Goal: Transaction & Acquisition: Purchase product/service

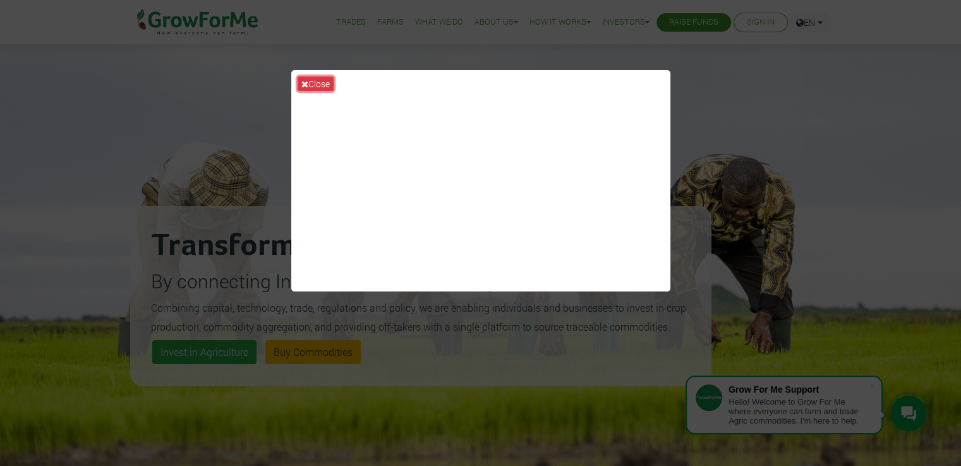
click at [319, 82] on button "Close" at bounding box center [316, 83] width 36 height 15
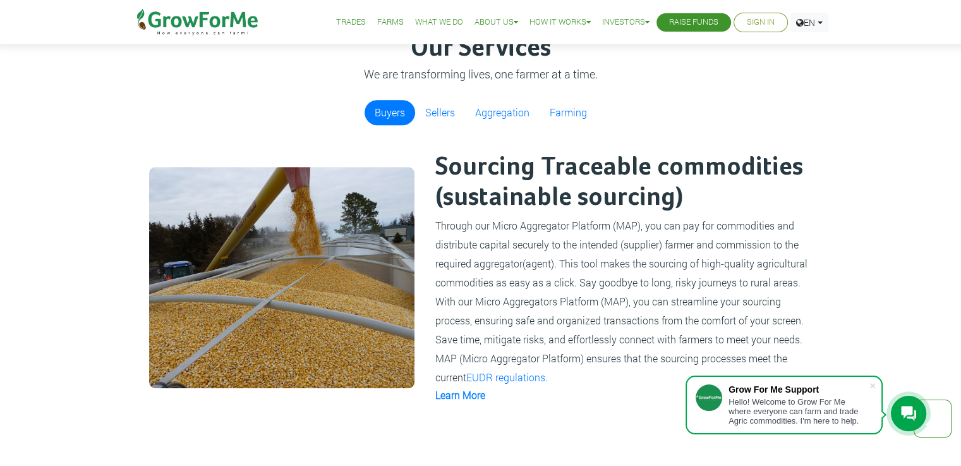
scroll to position [824, 0]
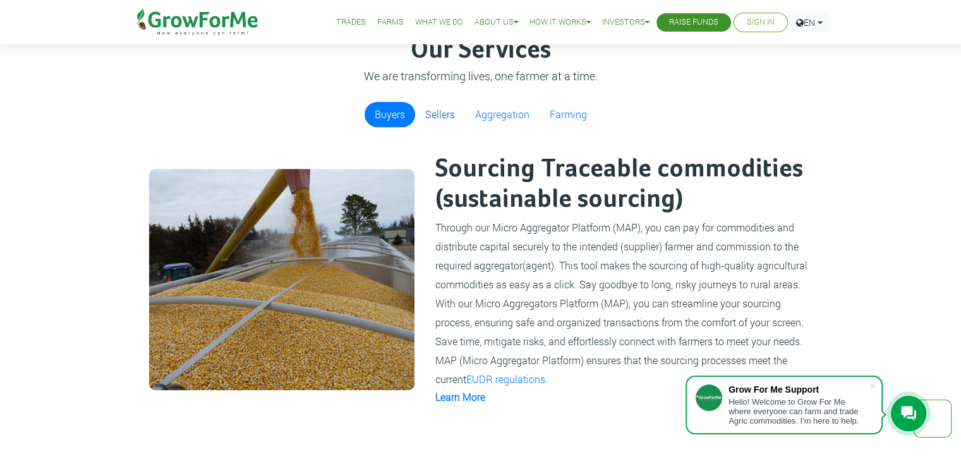
click at [424, 116] on link "Sellers" at bounding box center [440, 114] width 50 height 25
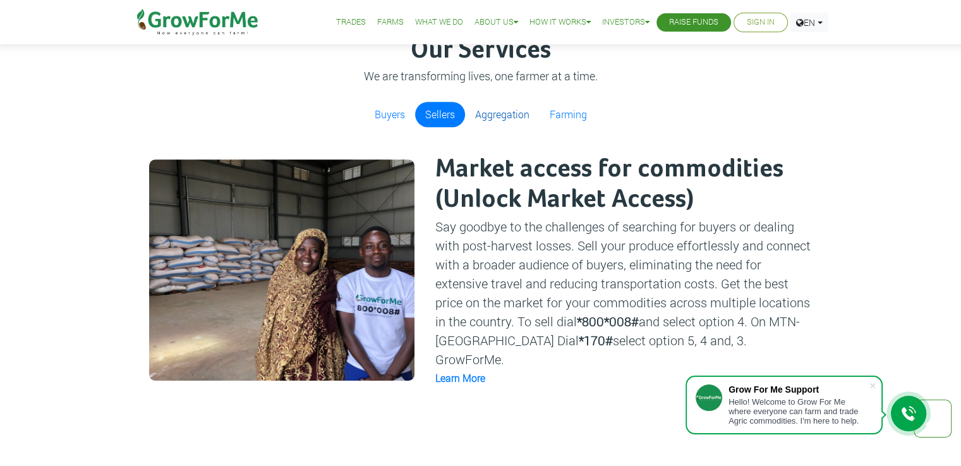
click at [501, 118] on link "Aggregation" at bounding box center [502, 114] width 75 height 25
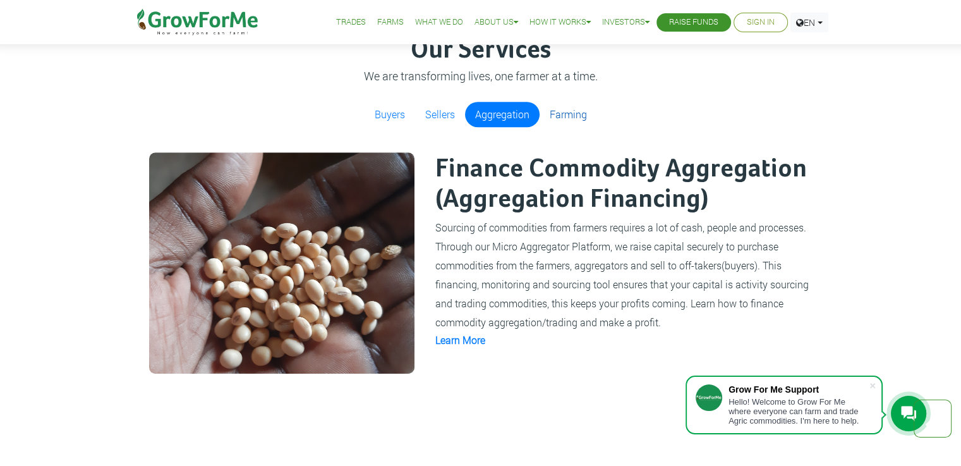
click at [568, 115] on link "Farming" at bounding box center [569, 114] width 58 height 25
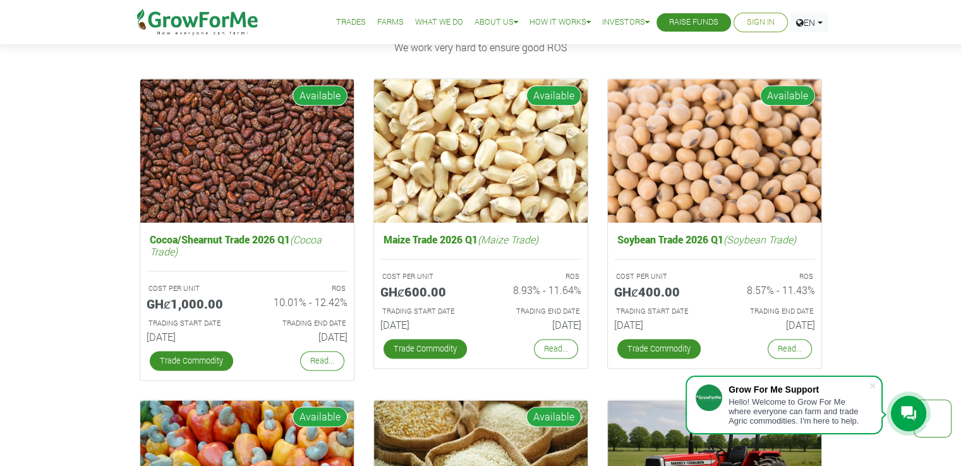
scroll to position [1811, 0]
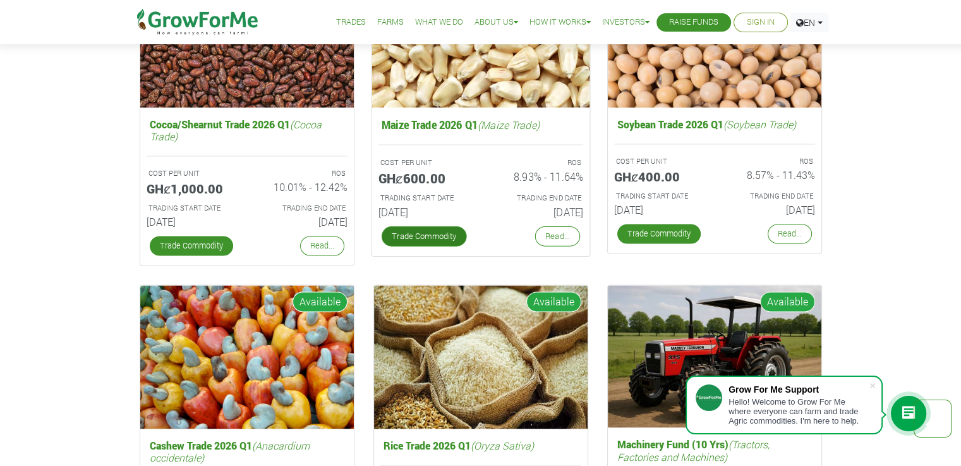
click at [425, 231] on link "Trade Commodity" at bounding box center [423, 236] width 85 height 20
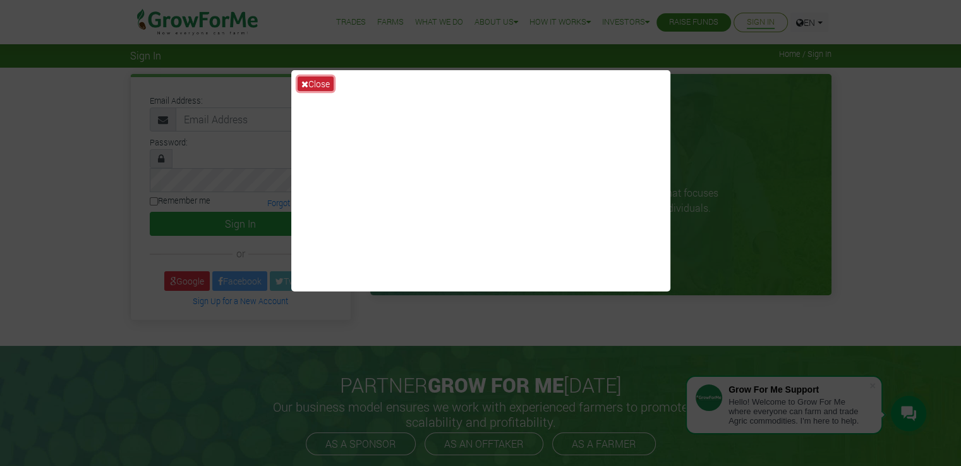
click at [320, 82] on button "Close" at bounding box center [316, 83] width 36 height 15
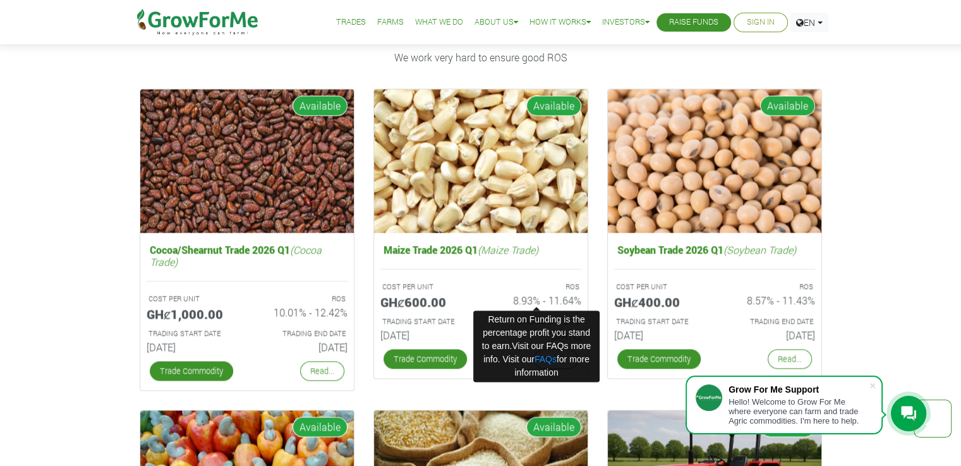
scroll to position [1718, 0]
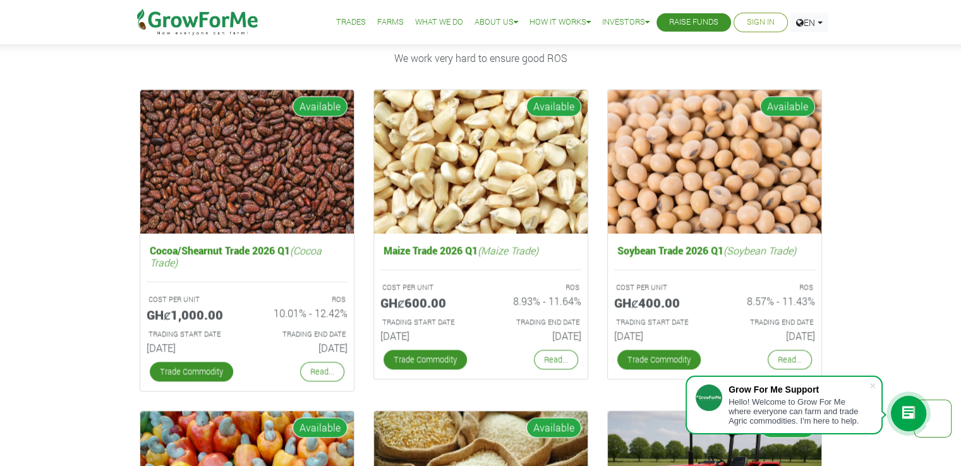
click at [899, 400] on div at bounding box center [908, 413] width 35 height 35
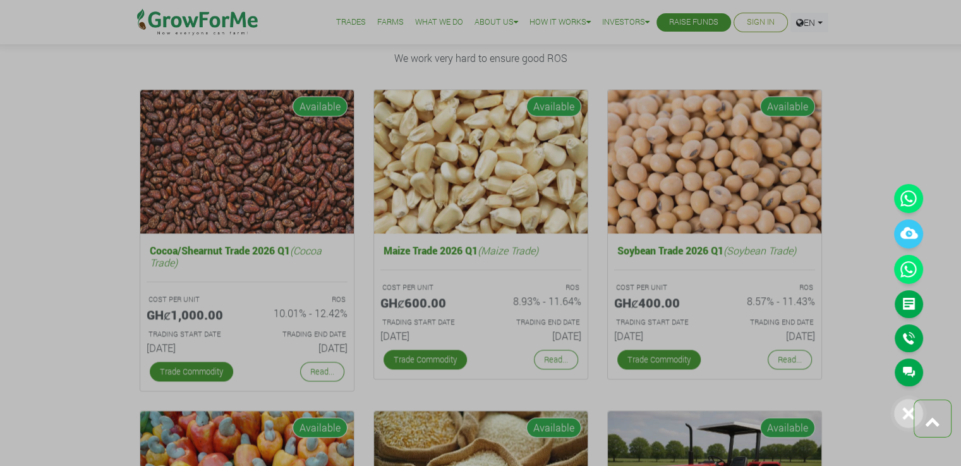
click at [899, 414] on div at bounding box center [908, 413] width 29 height 29
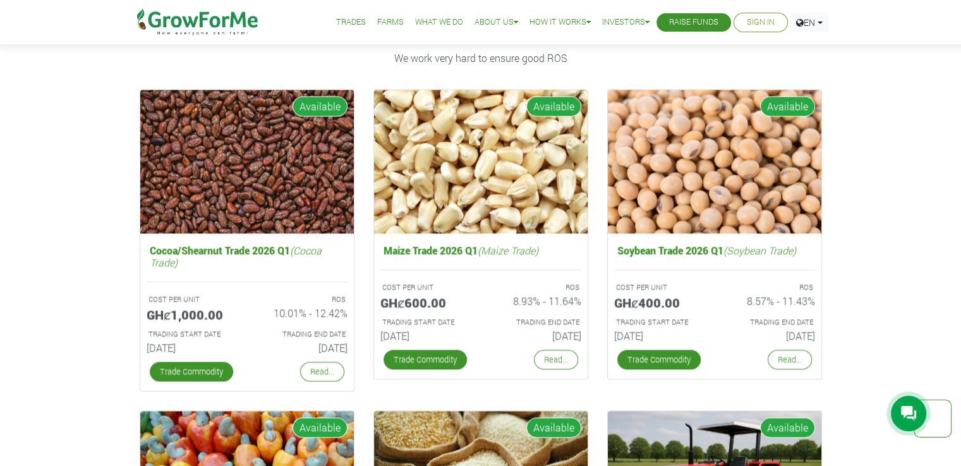
click at [899, 414] on div at bounding box center [908, 413] width 35 height 35
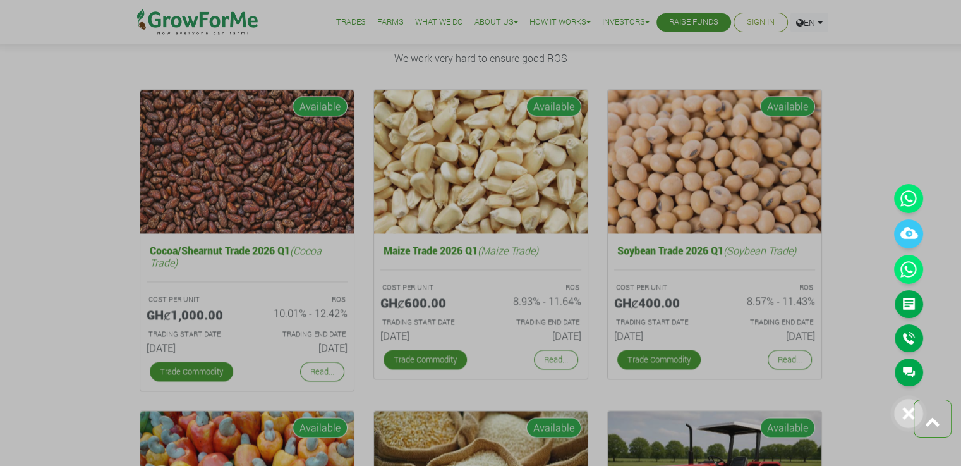
click at [899, 414] on div at bounding box center [908, 413] width 29 height 29
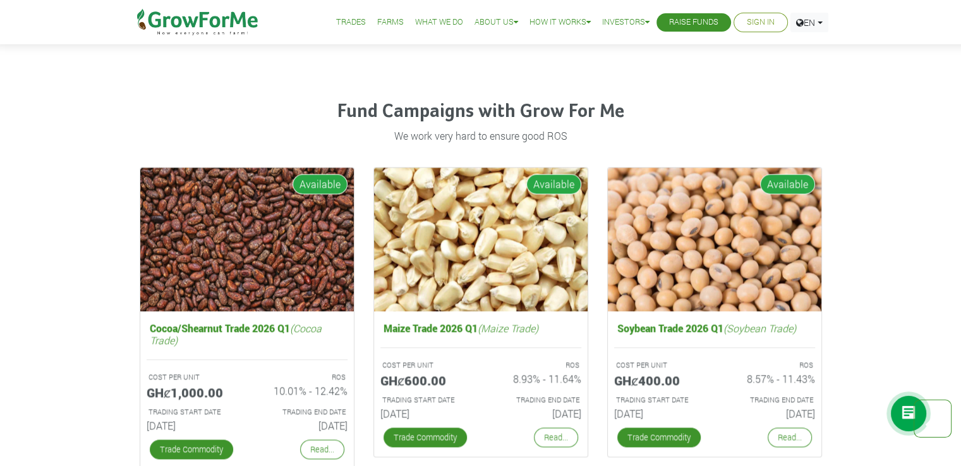
scroll to position [1639, 0]
